Goal: Task Accomplishment & Management: Manage account settings

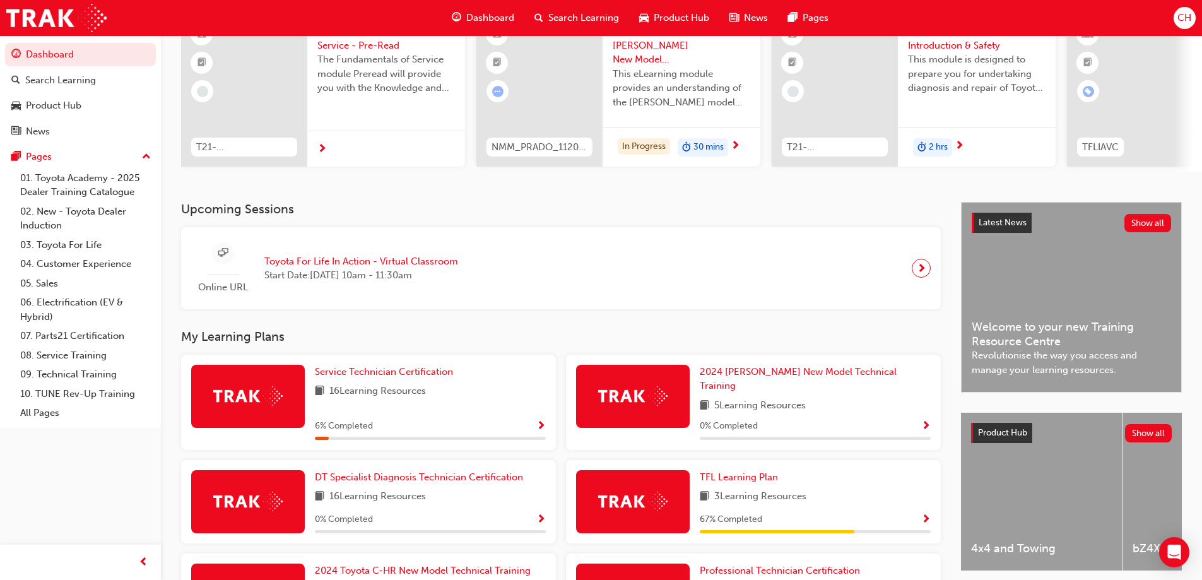
scroll to position [63, 0]
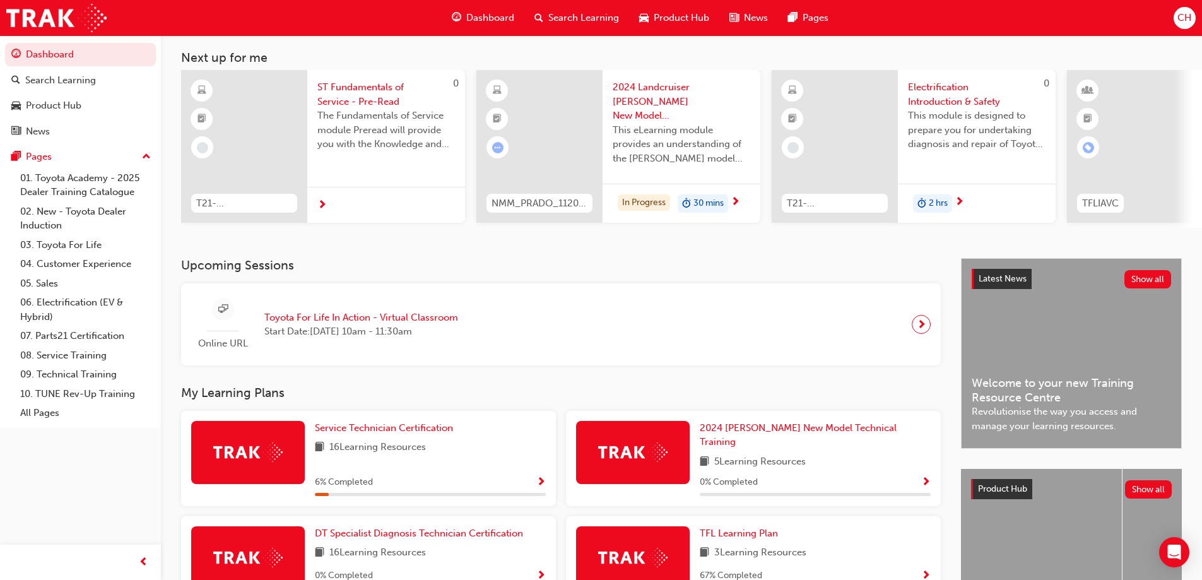
click at [1181, 20] on span "CH" at bounding box center [1184, 18] width 14 height 15
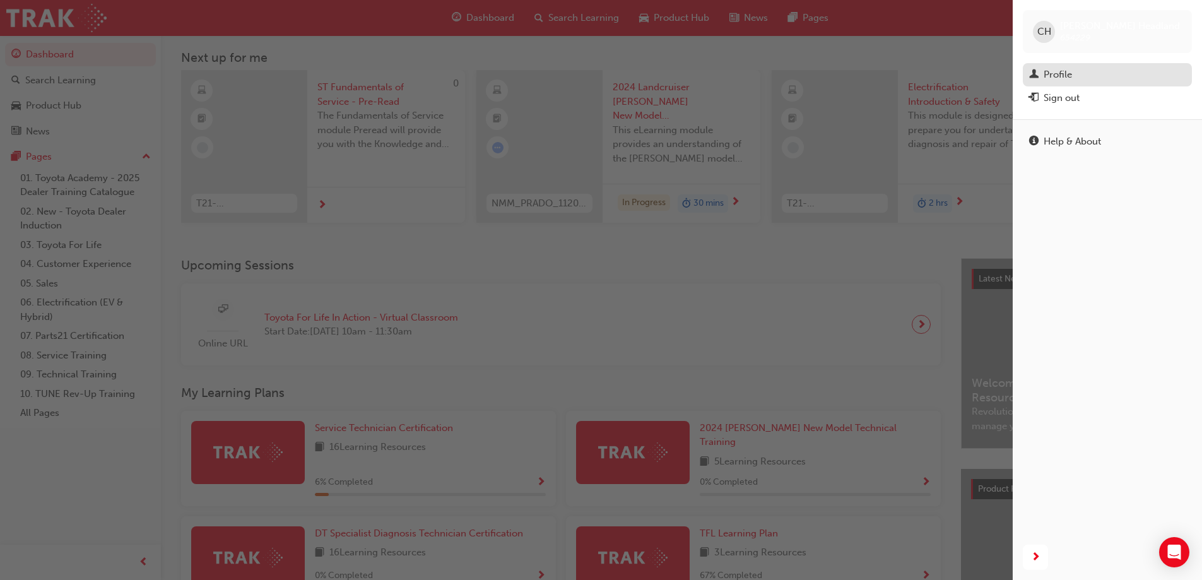
click at [1068, 75] on div "Profile" at bounding box center [1058, 75] width 28 height 15
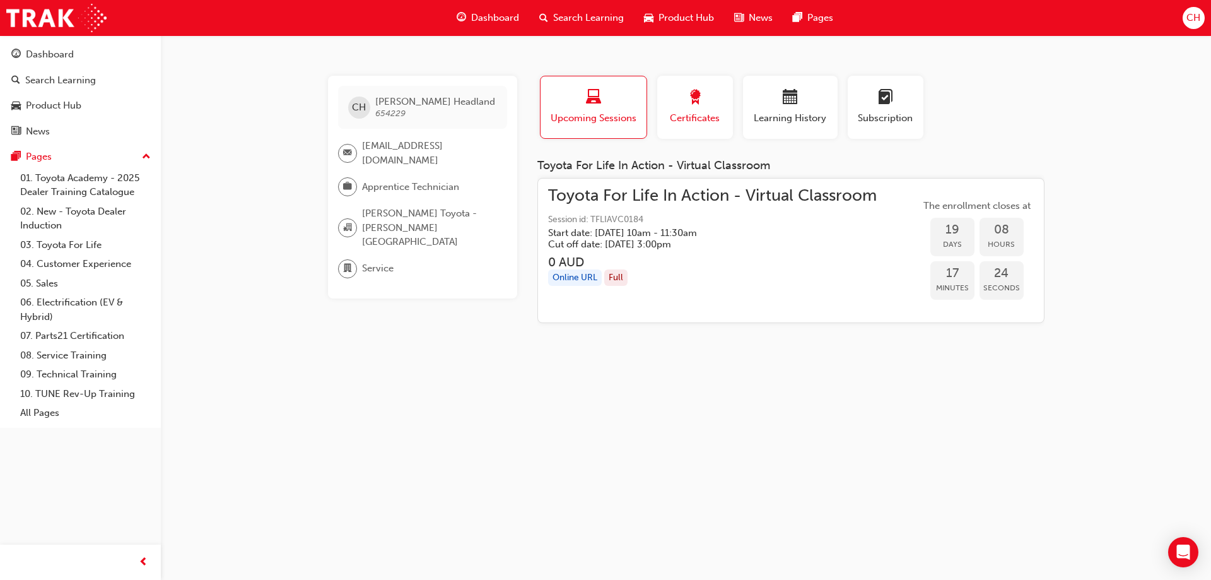
click at [697, 109] on div "Certificates" at bounding box center [695, 108] width 57 height 36
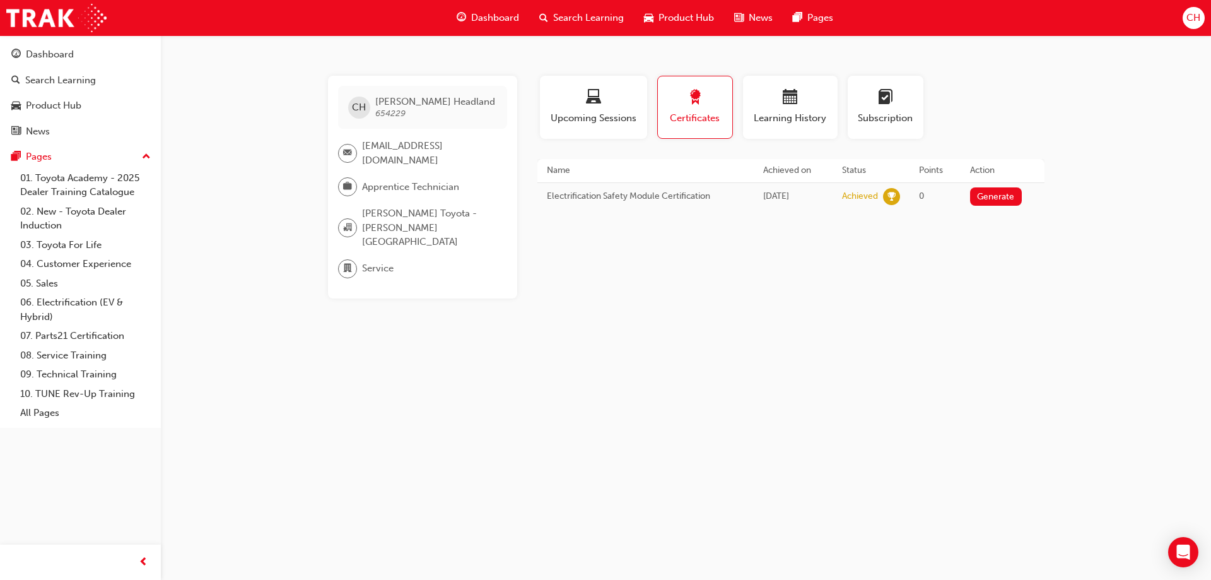
click at [689, 308] on div "CH Cooper Headland 654229 service@scarborotoyota.com.au Apprentice Technician S…" at bounding box center [605, 290] width 1211 height 580
click at [1033, 43] on div "CH Cooper Headland 654229 service@scarborotoyota.com.au Apprentice Technician S…" at bounding box center [605, 290] width 1211 height 580
click at [495, 18] on span "Dashboard" at bounding box center [495, 18] width 48 height 15
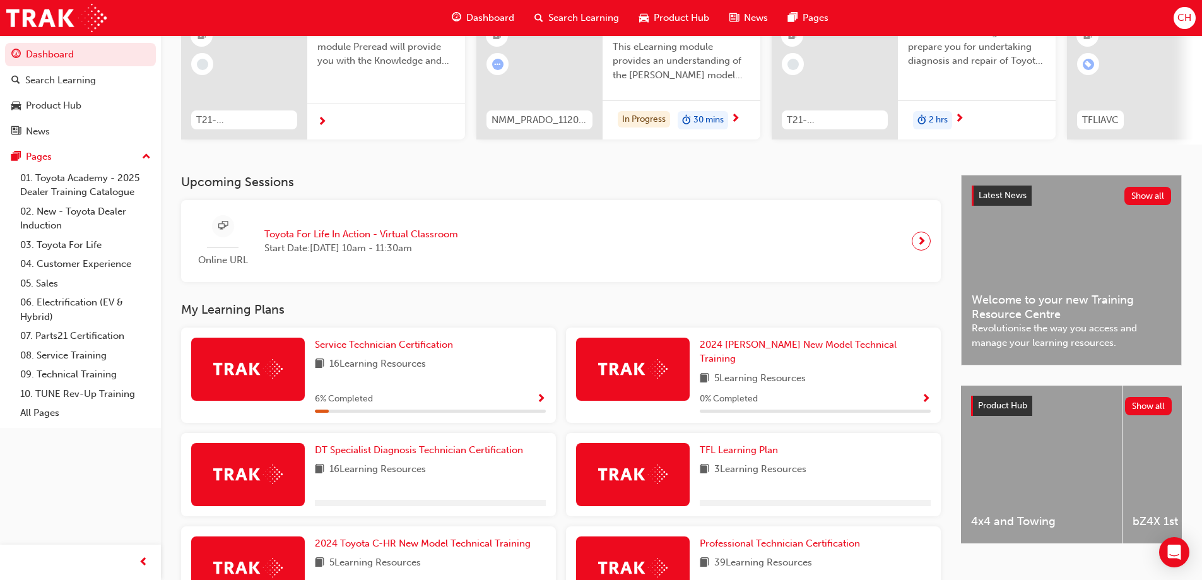
scroll to position [189, 0]
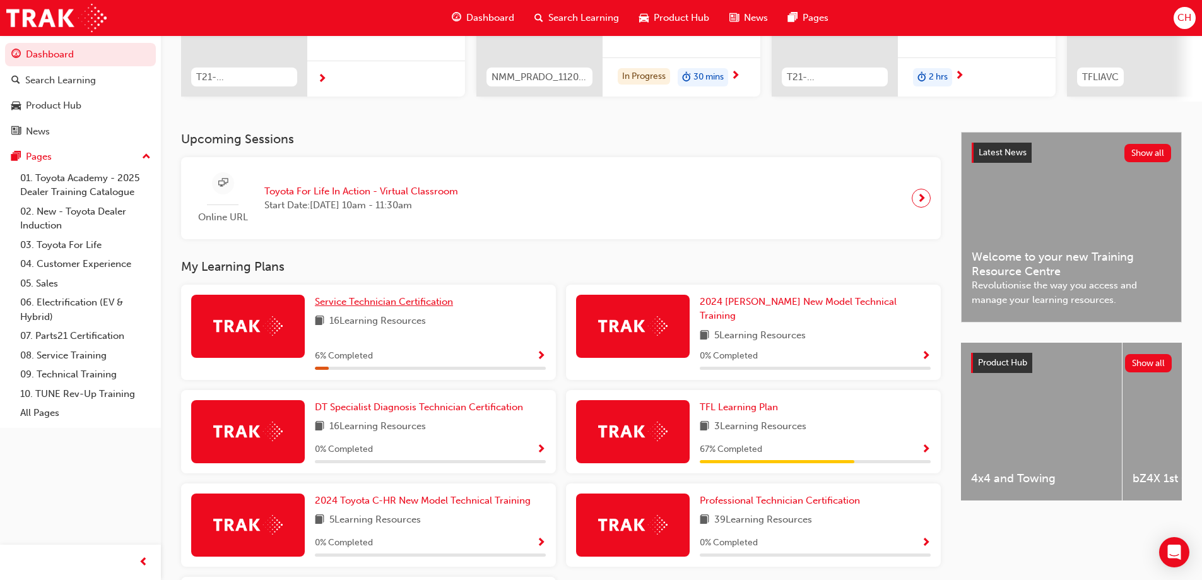
click at [335, 307] on span "Service Technician Certification" at bounding box center [384, 301] width 138 height 11
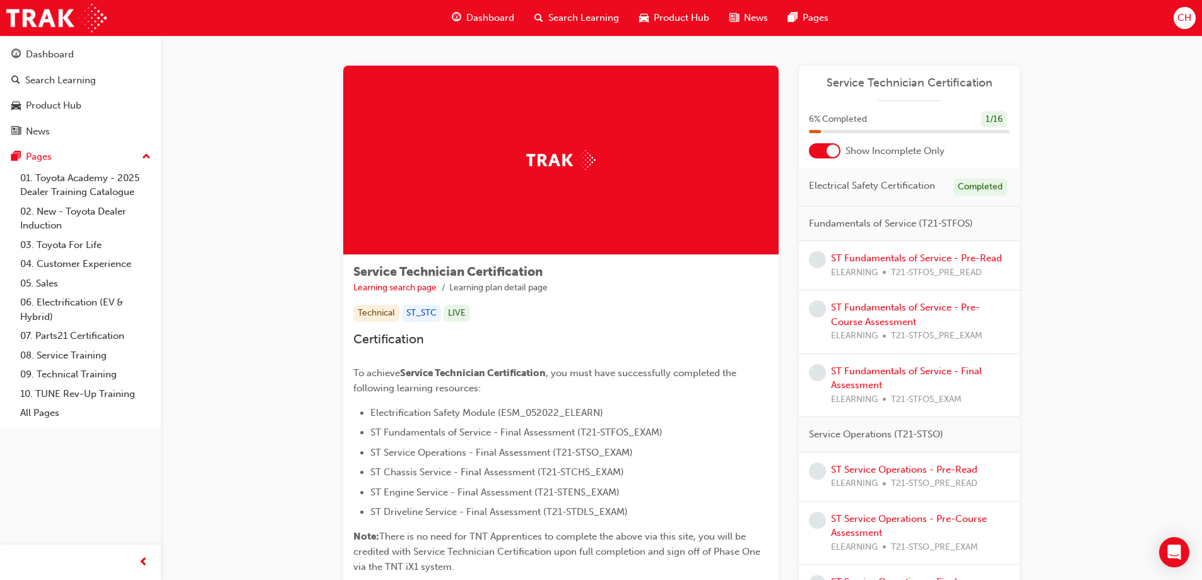
drag, startPoint x: 1182, startPoint y: 20, endPoint x: 1115, endPoint y: 272, distance: 261.1
click at [1115, 272] on div "Dashboard Search Learning Product Hub News Pages CH Dashboard Search Learning P…" at bounding box center [601, 290] width 1202 height 580
click at [1185, 21] on span "CH" at bounding box center [1184, 18] width 14 height 15
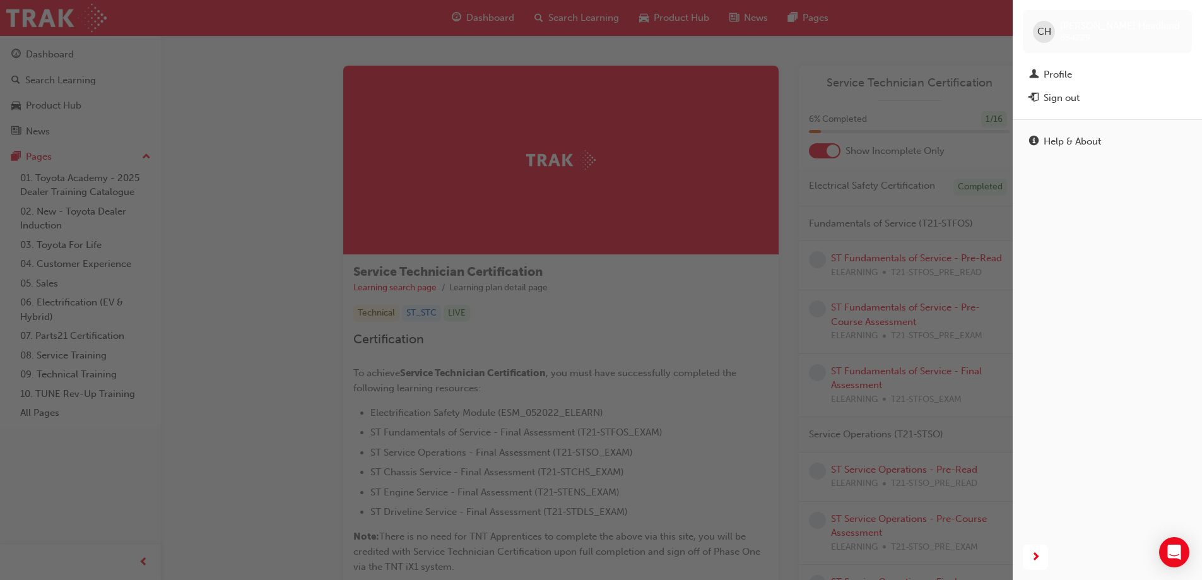
click at [698, 305] on div "button" at bounding box center [506, 290] width 1013 height 580
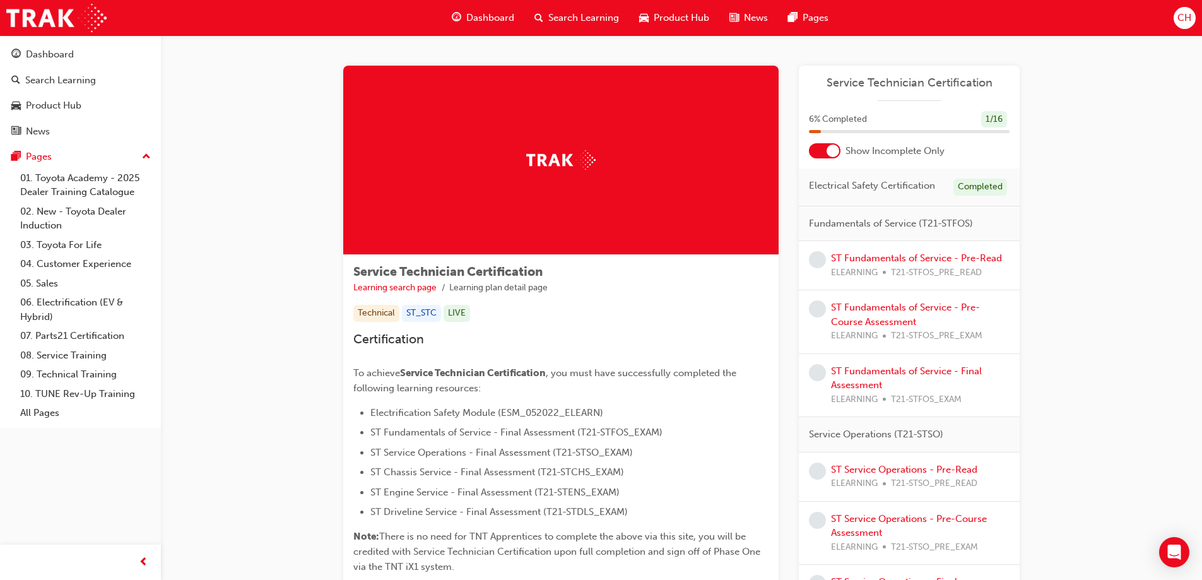
click at [1185, 21] on span "CH" at bounding box center [1184, 18] width 14 height 15
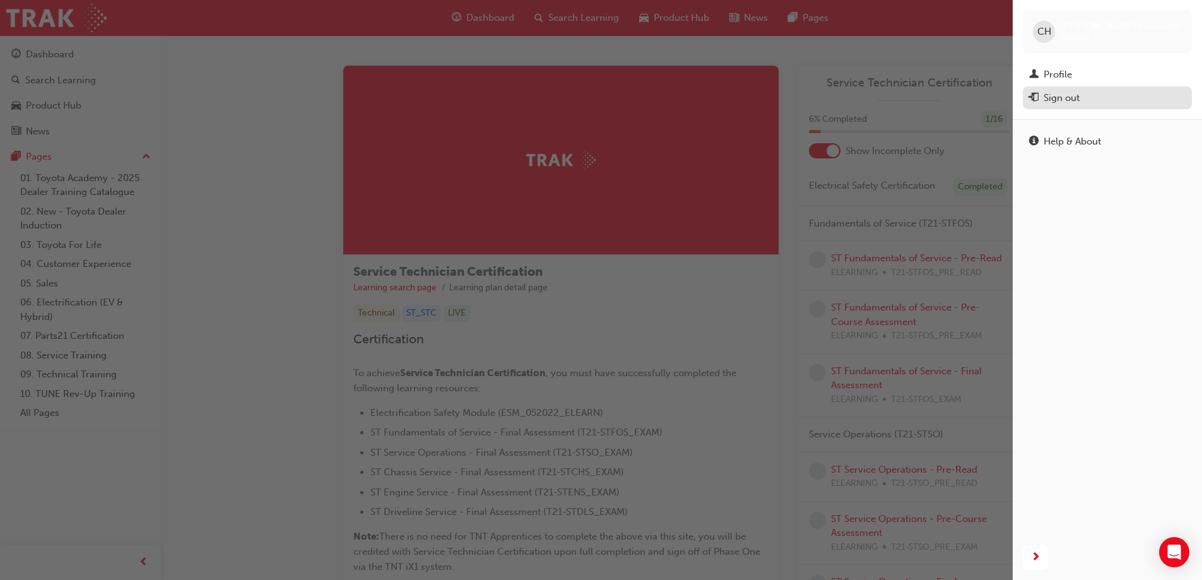
click at [1062, 98] on div "Sign out" at bounding box center [1062, 98] width 36 height 15
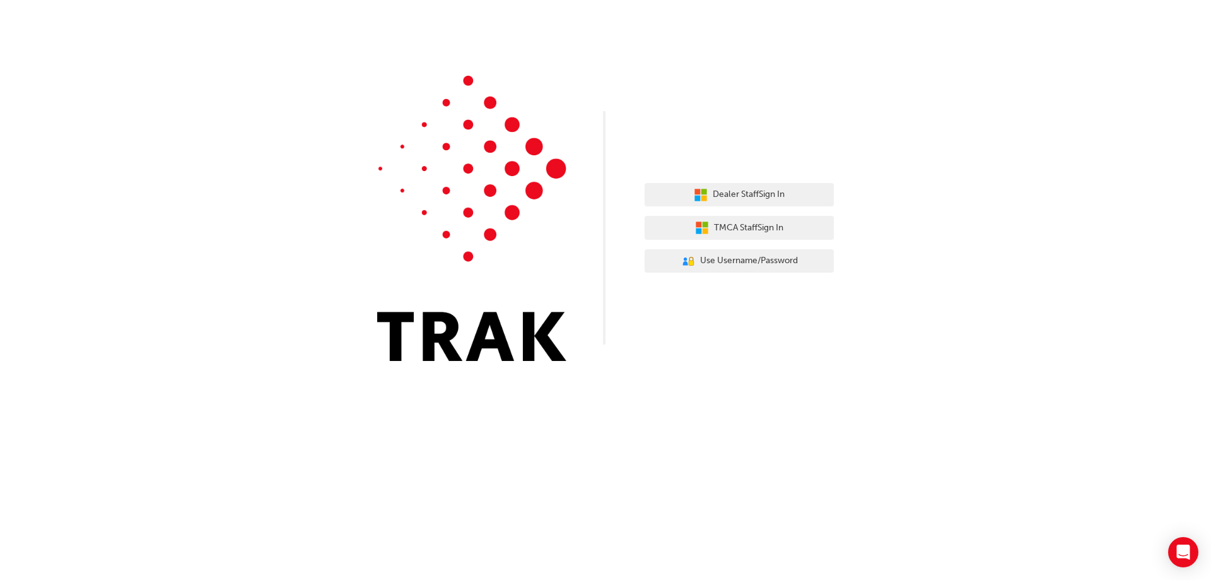
click at [239, 452] on div "Dealer Staff Sign In TMCA Staff Sign In User Authentication Icon - Blue Person,…" at bounding box center [605, 290] width 1211 height 580
